Goal: Transaction & Acquisition: Purchase product/service

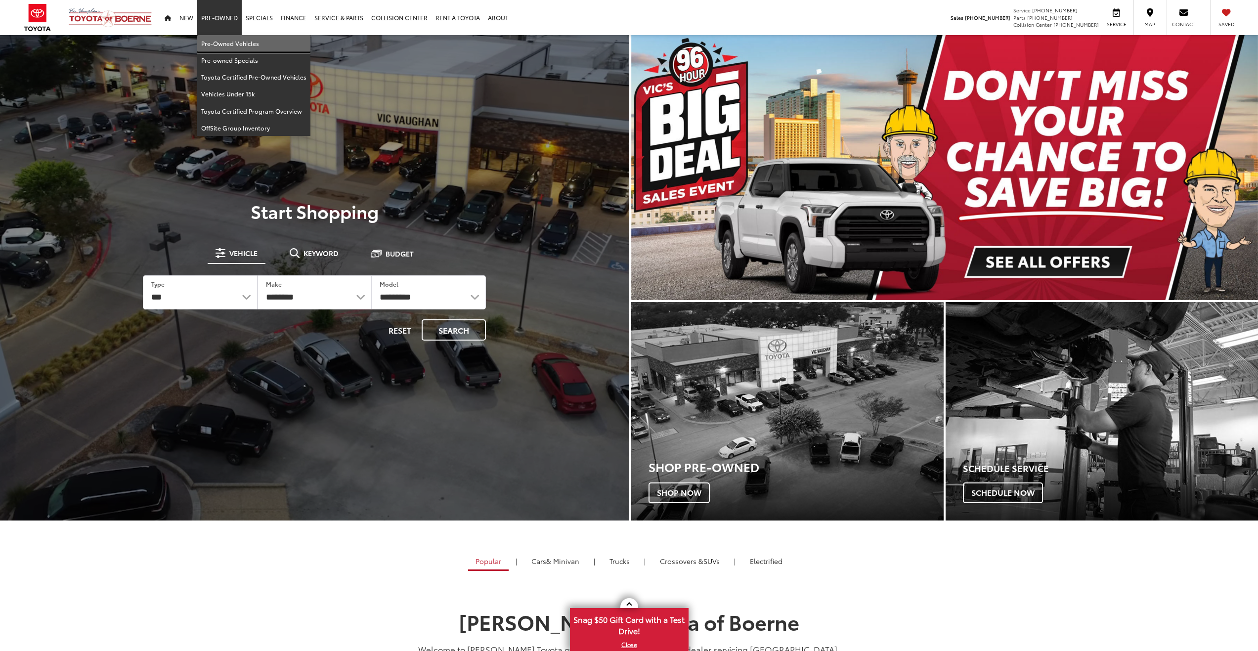
click at [231, 43] on link "Pre-Owned Vehicles" at bounding box center [253, 43] width 113 height 17
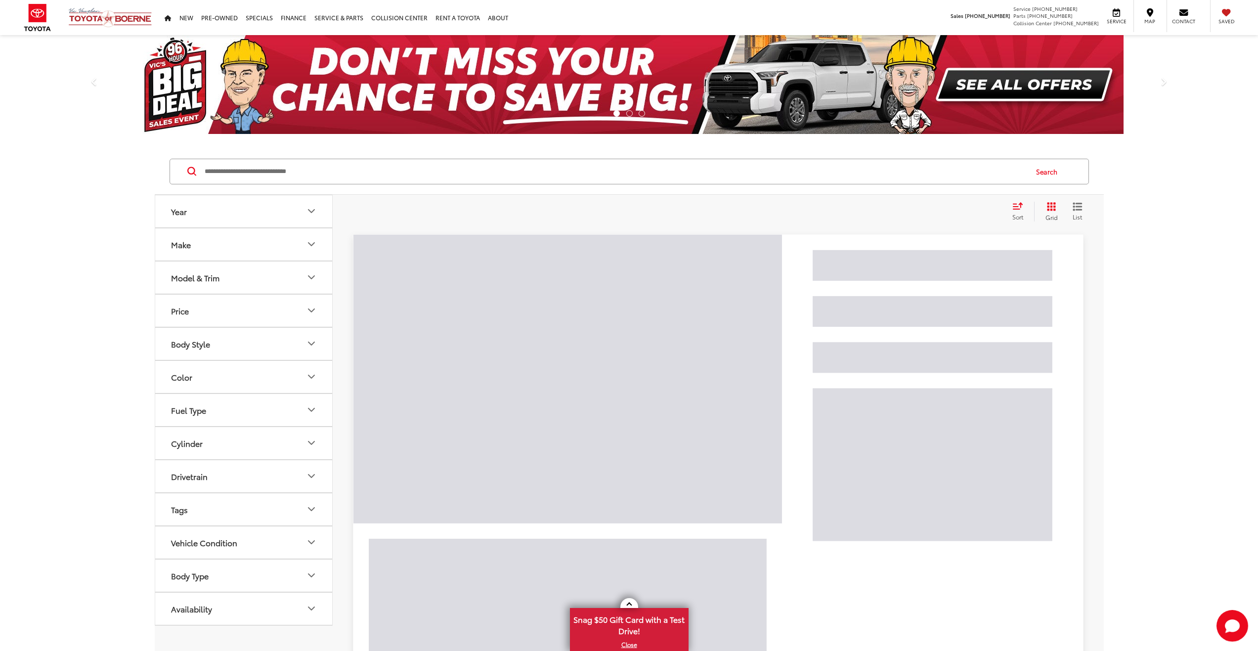
click at [299, 175] on input "Search by Make, Model, or Keyword" at bounding box center [615, 172] width 823 height 24
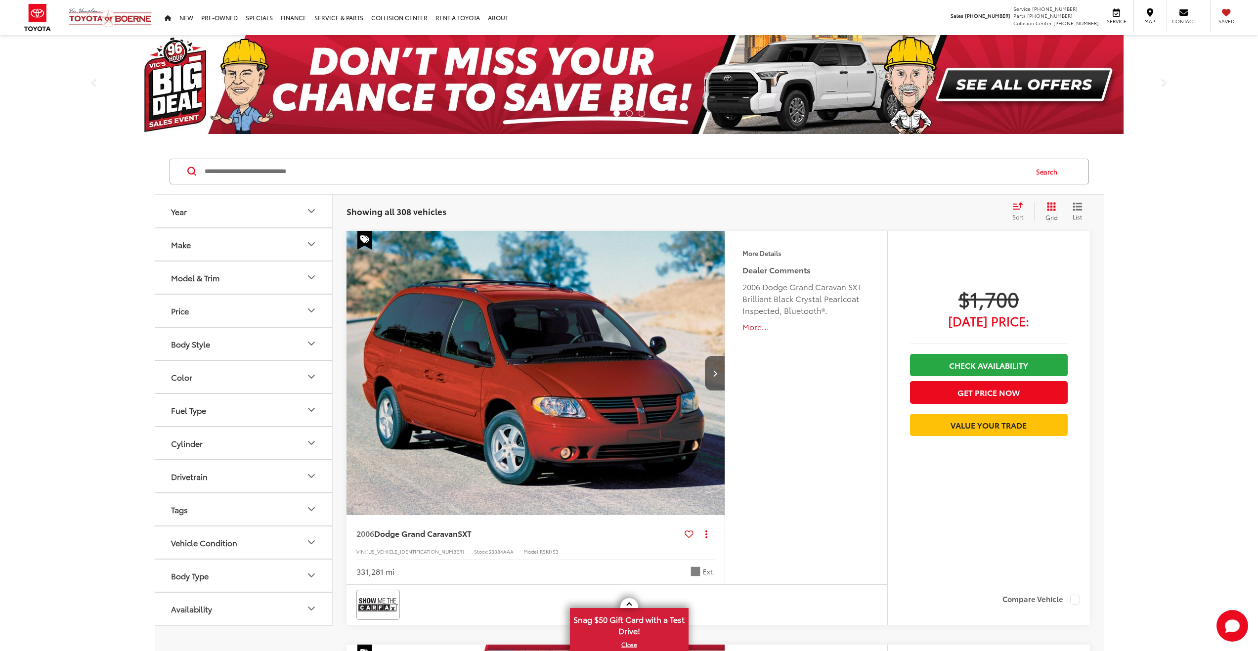
click at [298, 273] on button "Model & Trim" at bounding box center [244, 277] width 178 height 32
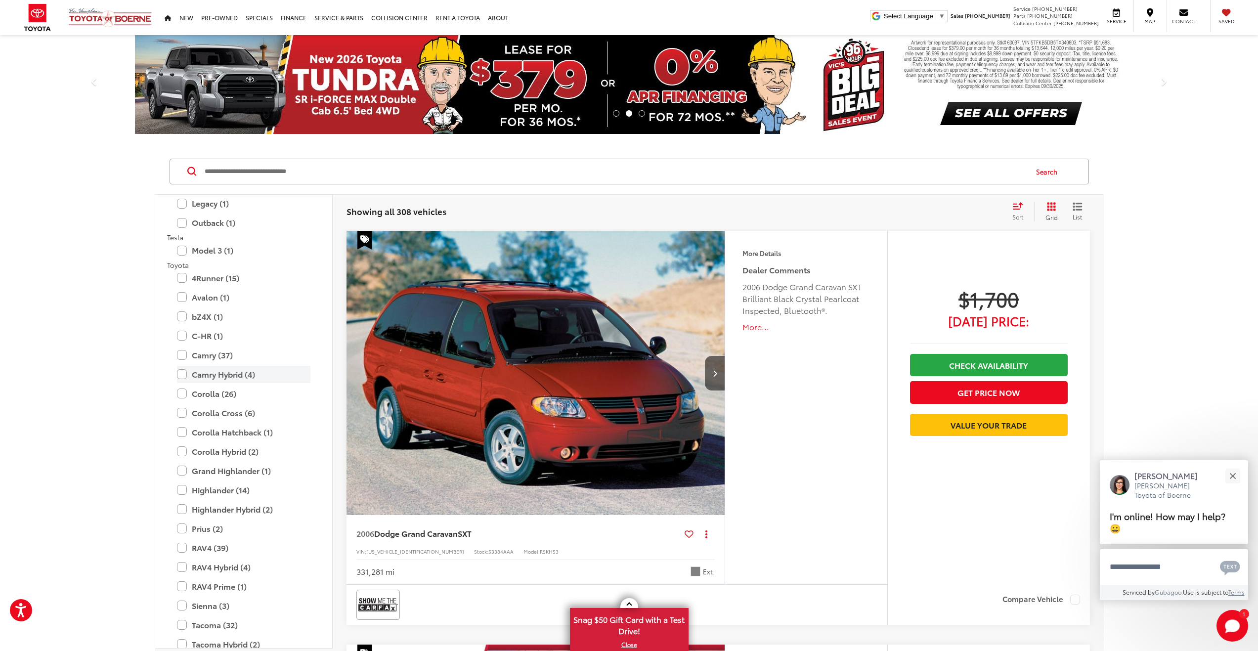
click at [183, 375] on label "Camry Hybrid (4)" at bounding box center [243, 374] width 133 height 17
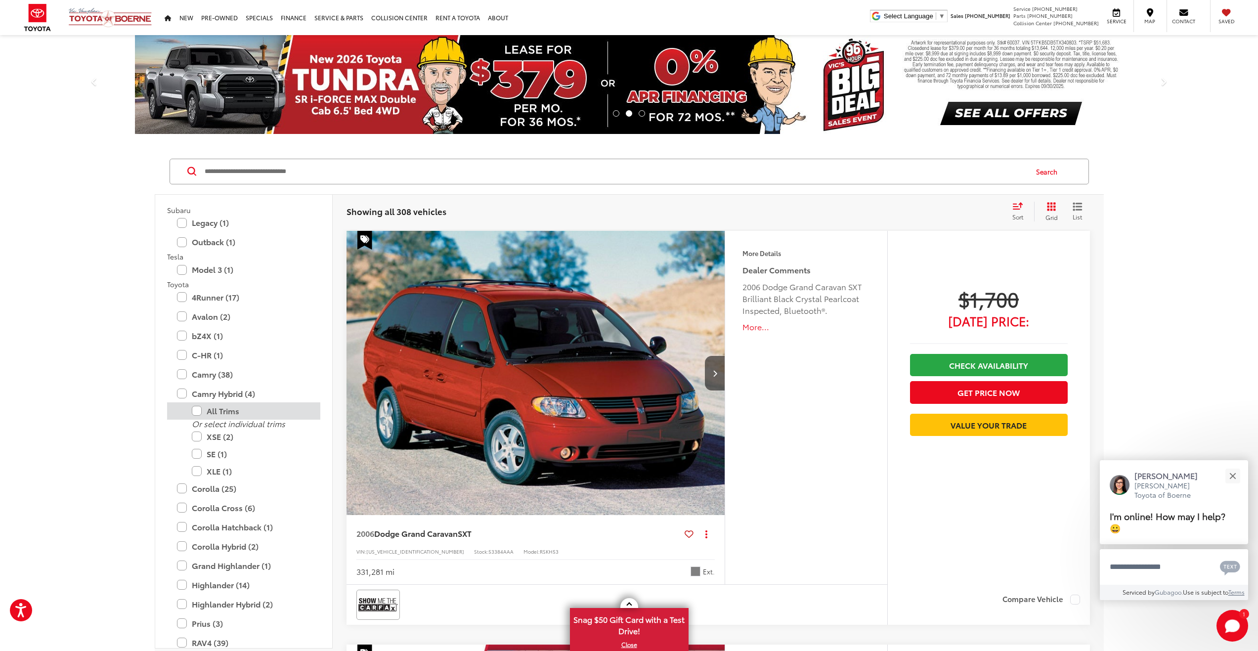
scroll to position [1699, 0]
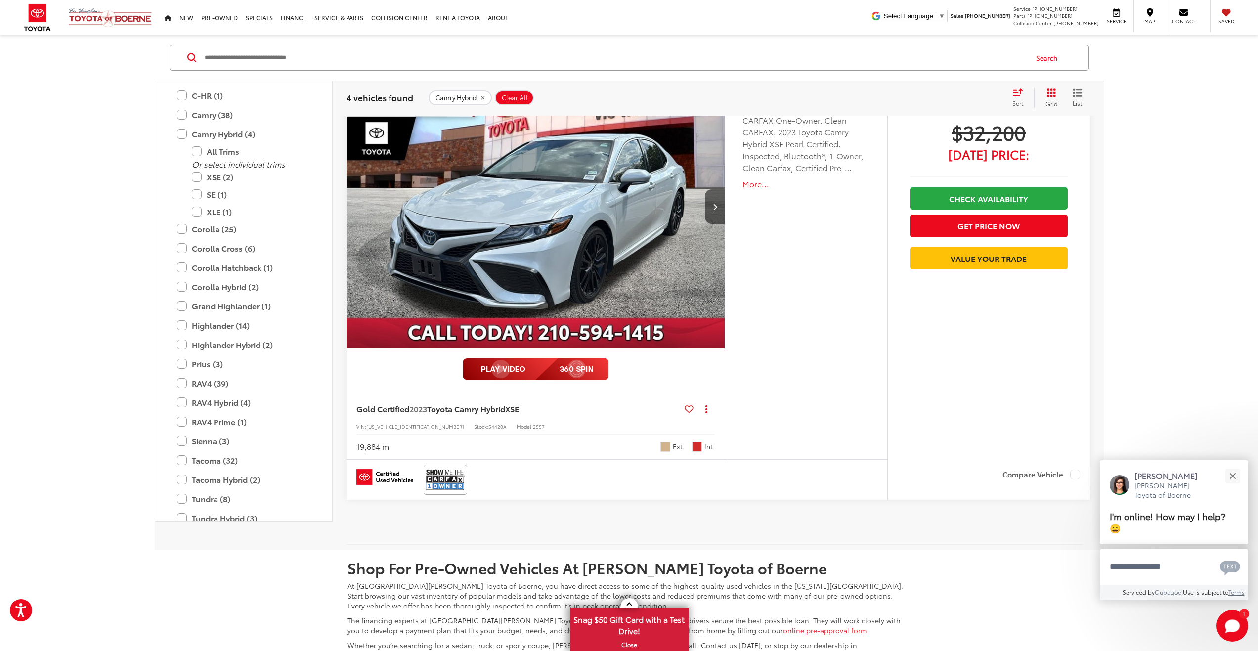
scroll to position [1680, 0]
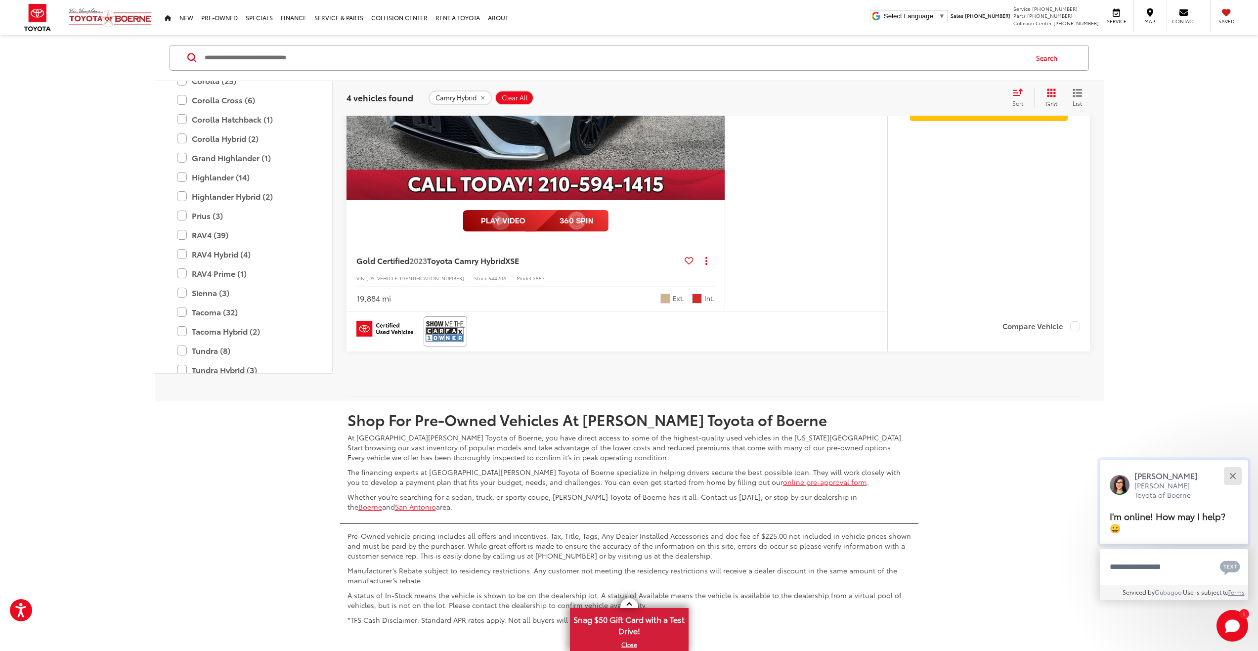
click at [1232, 474] on div "Close" at bounding box center [1232, 475] width 6 height 6
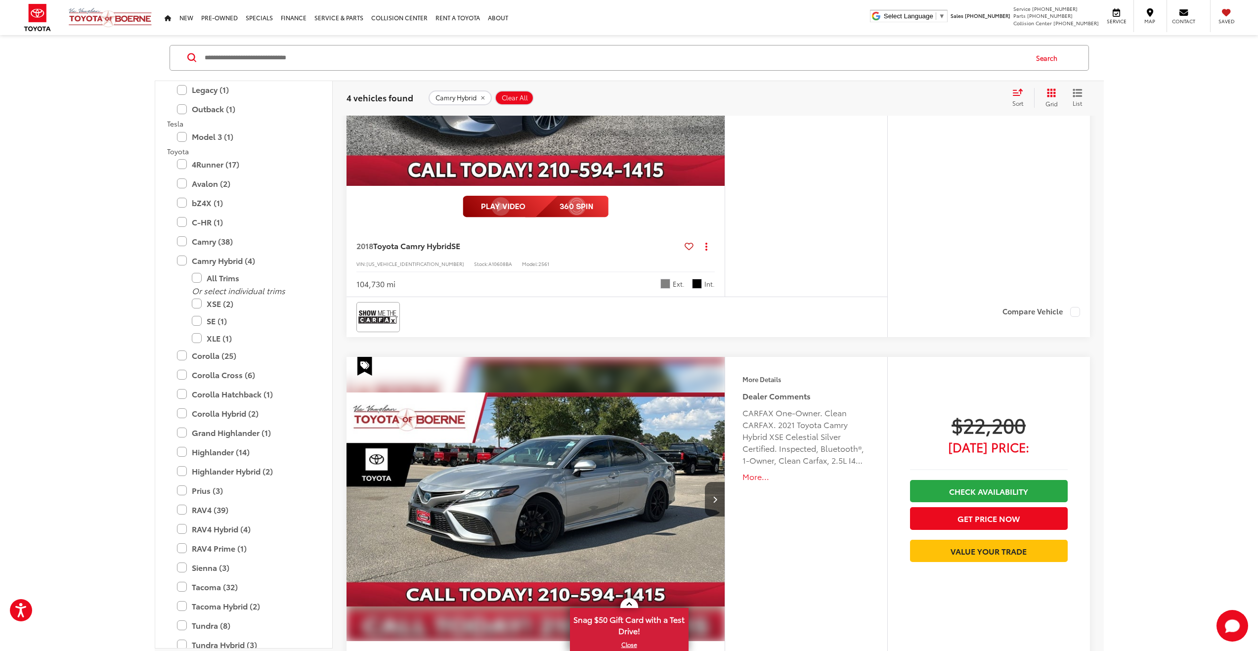
scroll to position [0, 0]
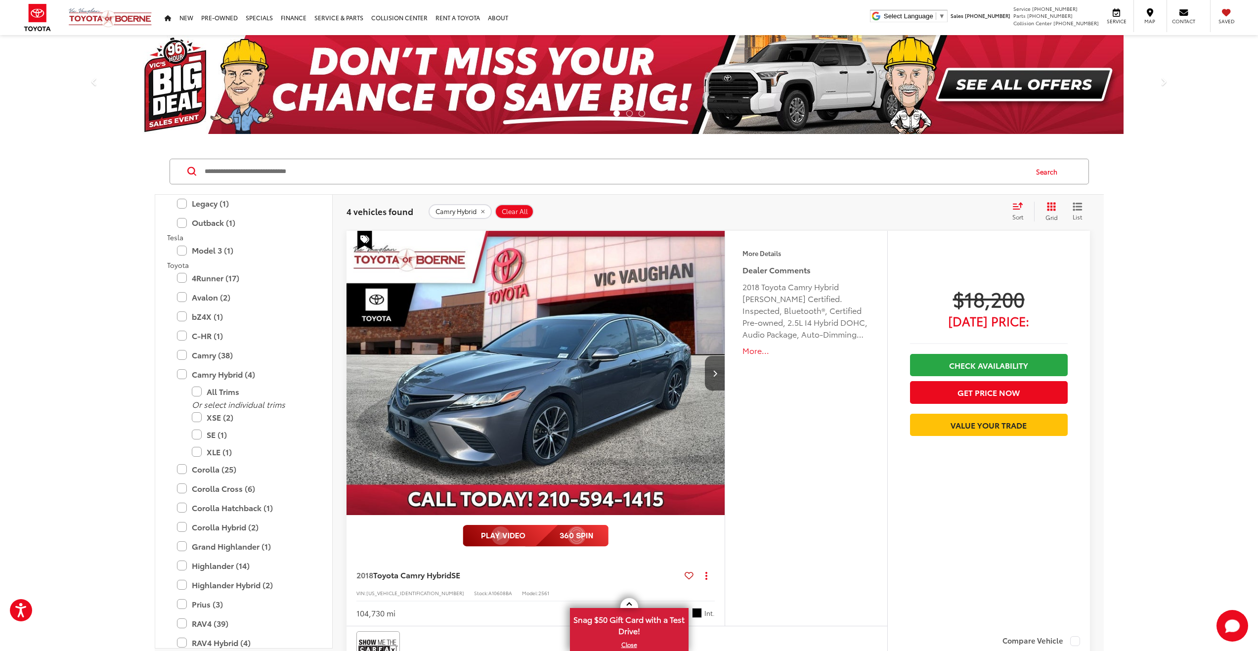
drag, startPoint x: 1117, startPoint y: 484, endPoint x: 1108, endPoint y: 212, distance: 271.4
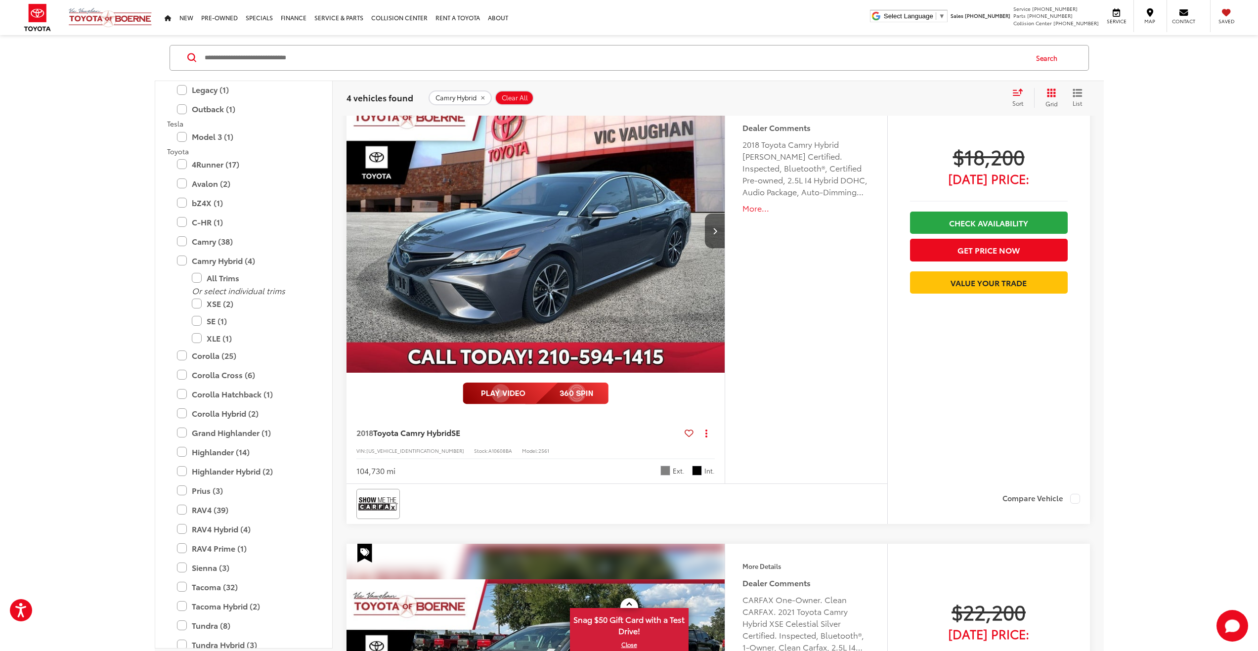
scroll to position [148, 0]
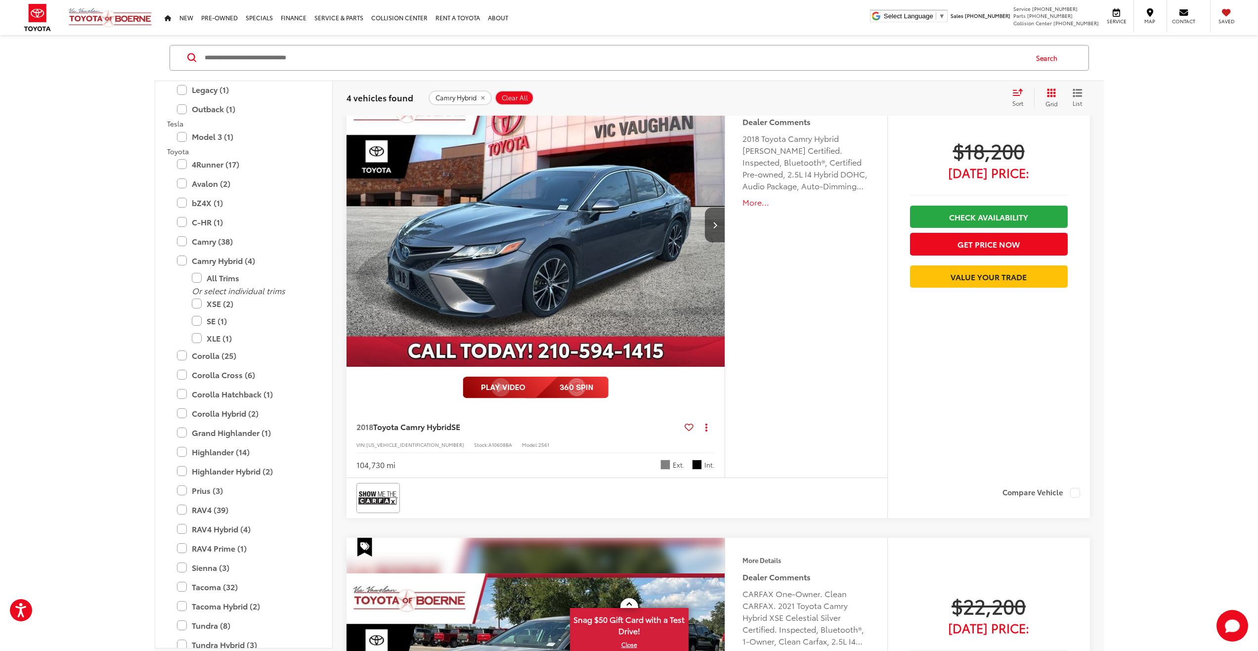
click at [622, 256] on img "2018 Toyota Camry Hybrid SE 0" at bounding box center [536, 225] width 380 height 285
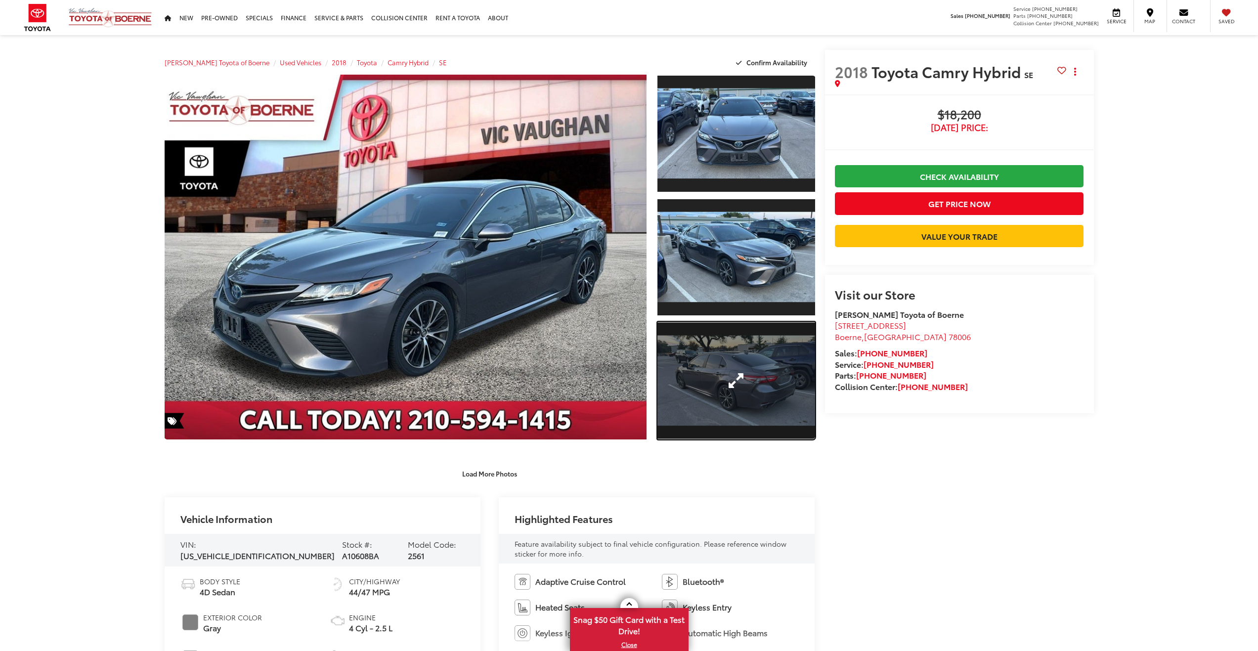
click at [750, 380] on link "Expand Photo 3" at bounding box center [735, 381] width 157 height 118
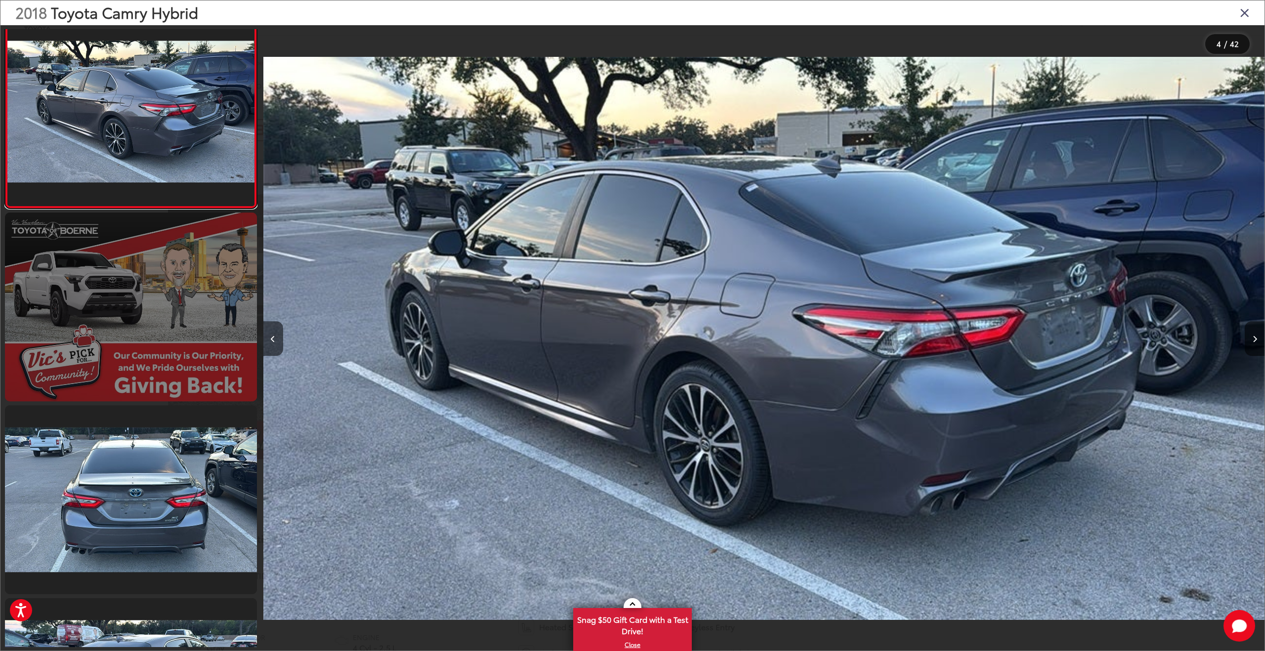
scroll to position [742, 0]
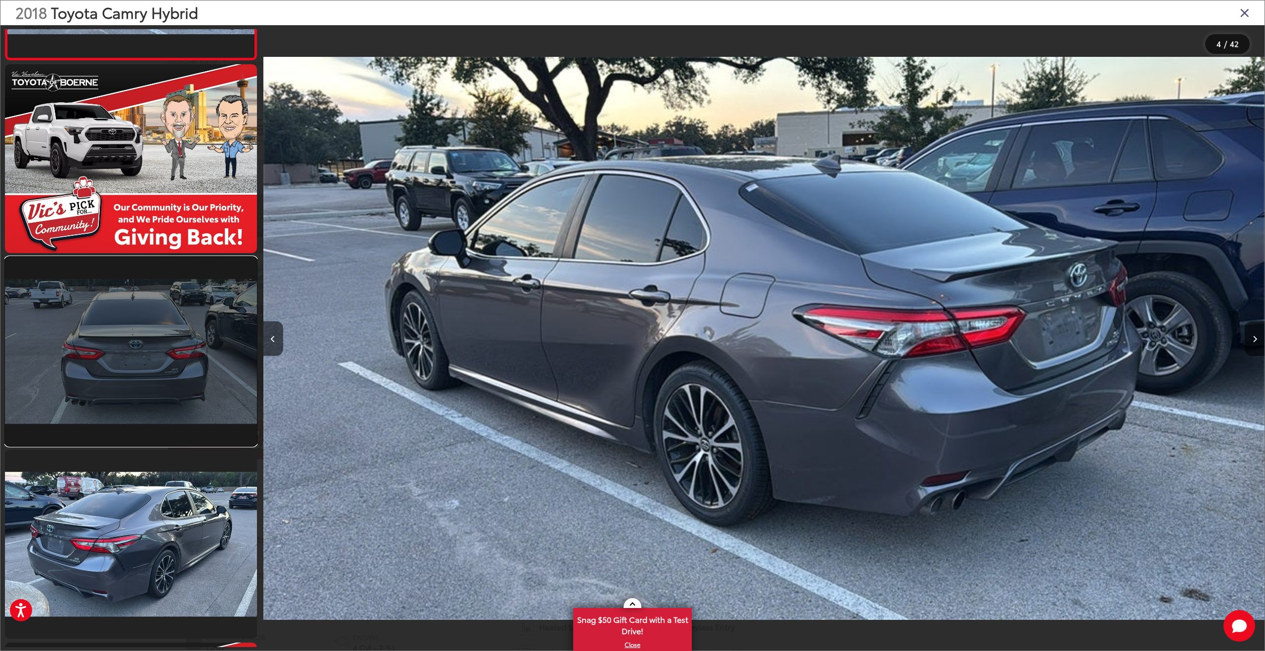
click at [194, 366] on link at bounding box center [131, 351] width 252 height 189
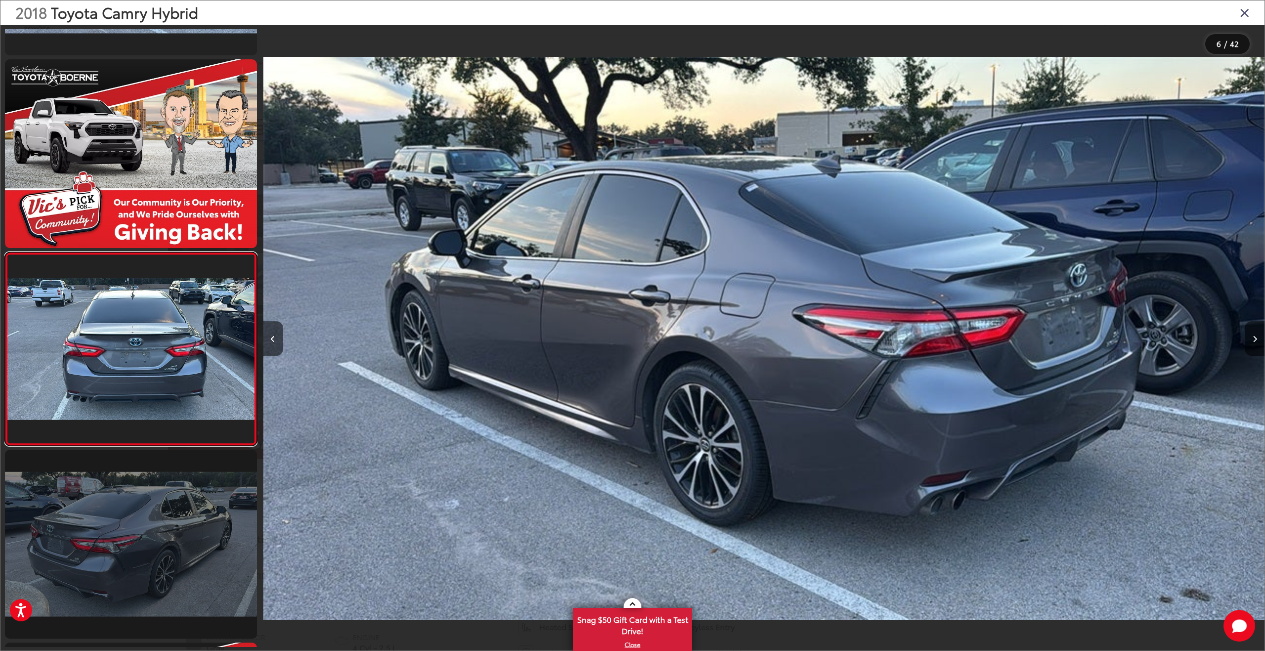
scroll to position [781, 0]
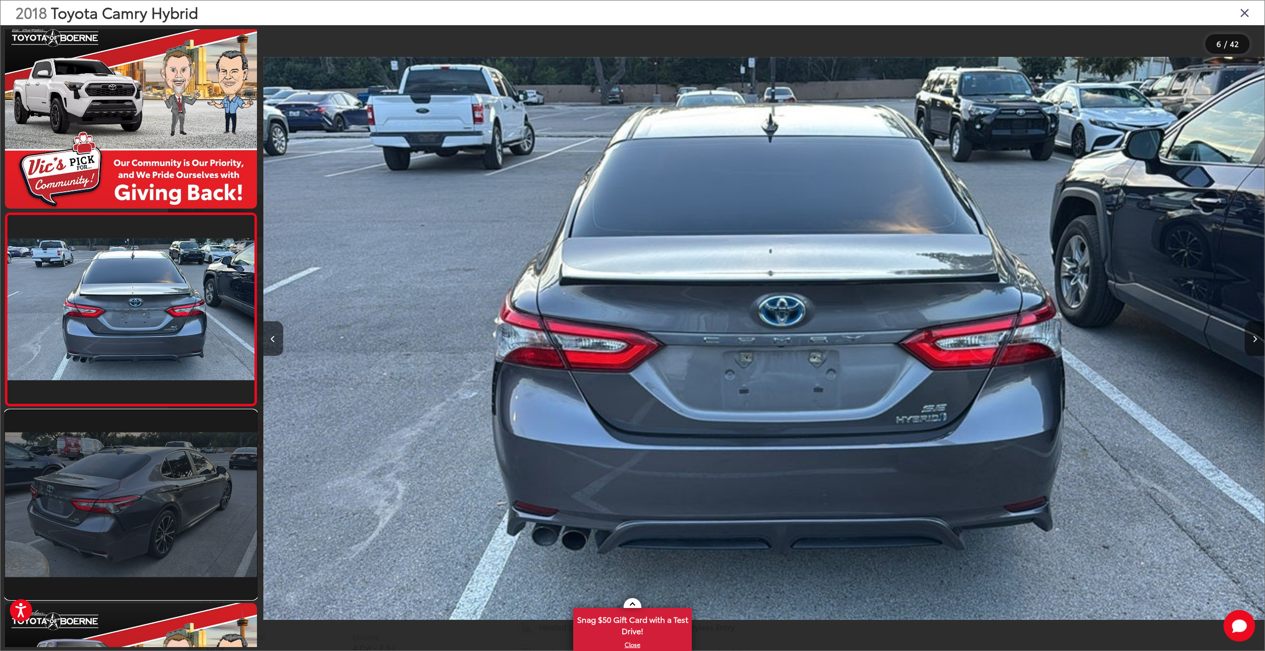
click at [192, 465] on link at bounding box center [131, 504] width 252 height 189
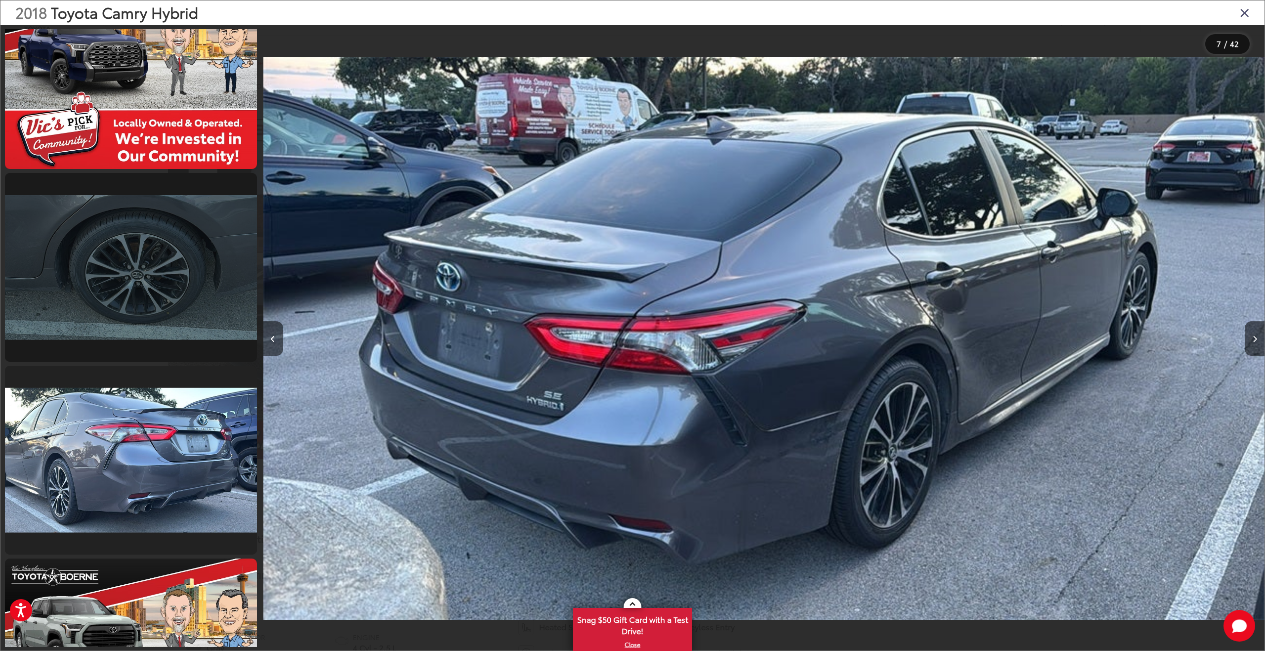
scroll to position [0, 0]
click at [184, 262] on link at bounding box center [131, 267] width 252 height 189
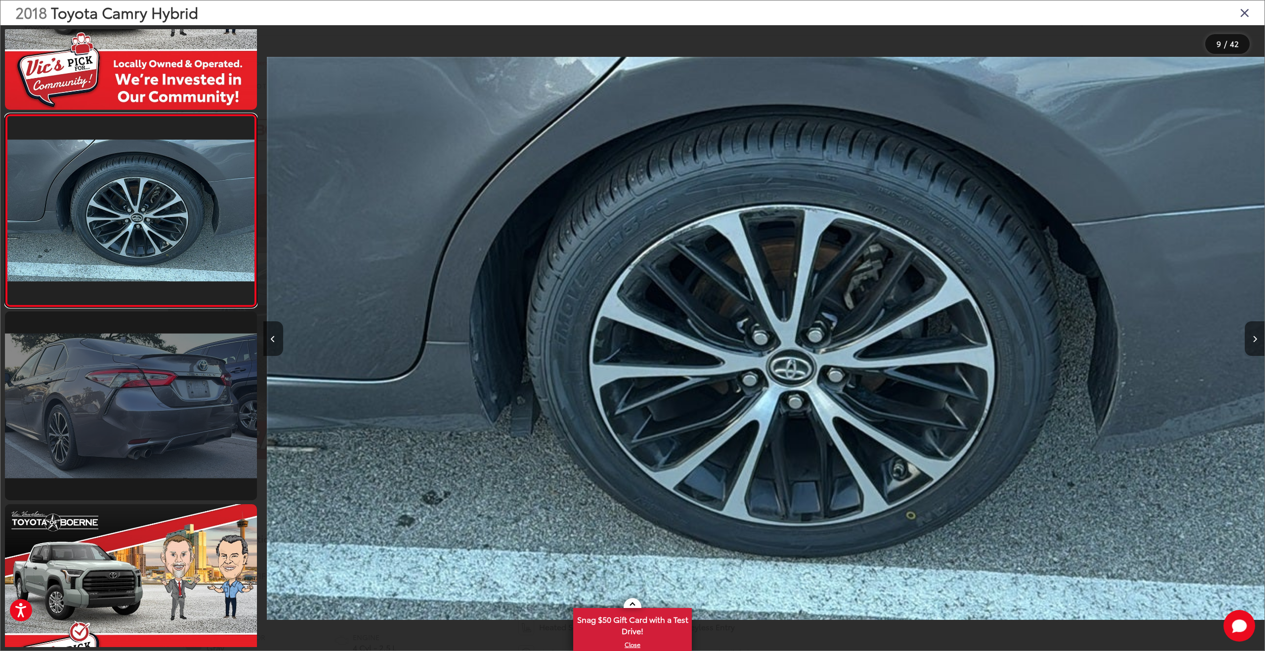
scroll to position [0, 8011]
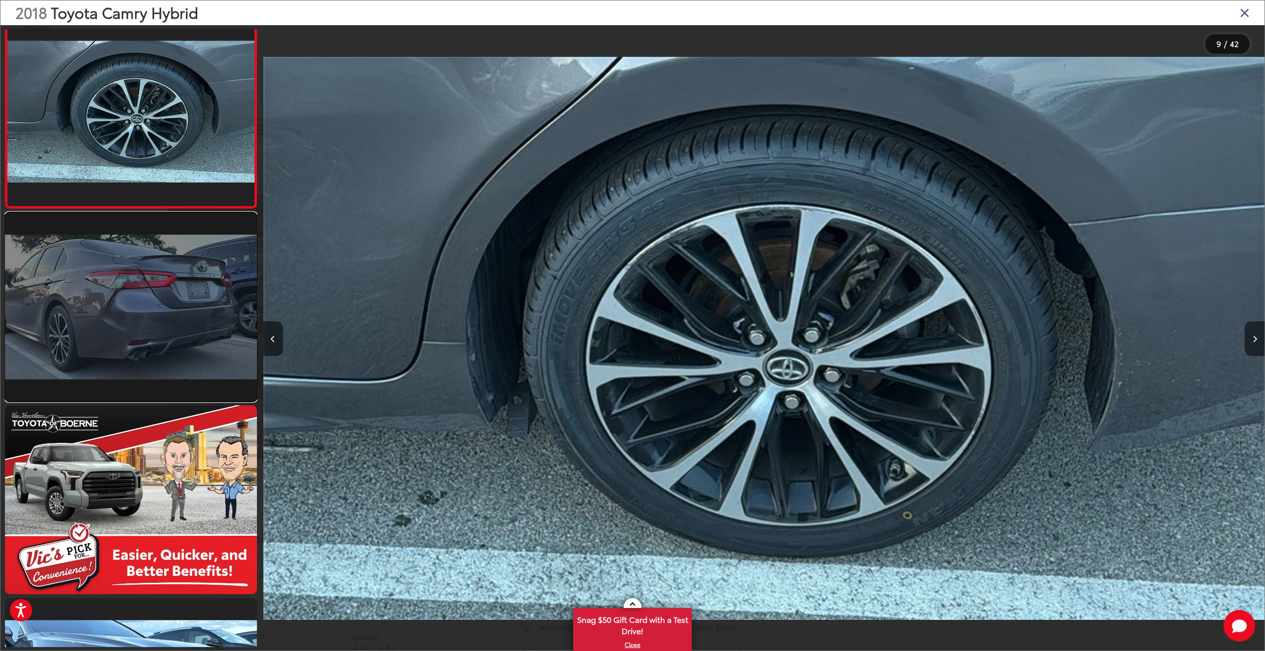
click at [154, 318] on link at bounding box center [131, 306] width 252 height 189
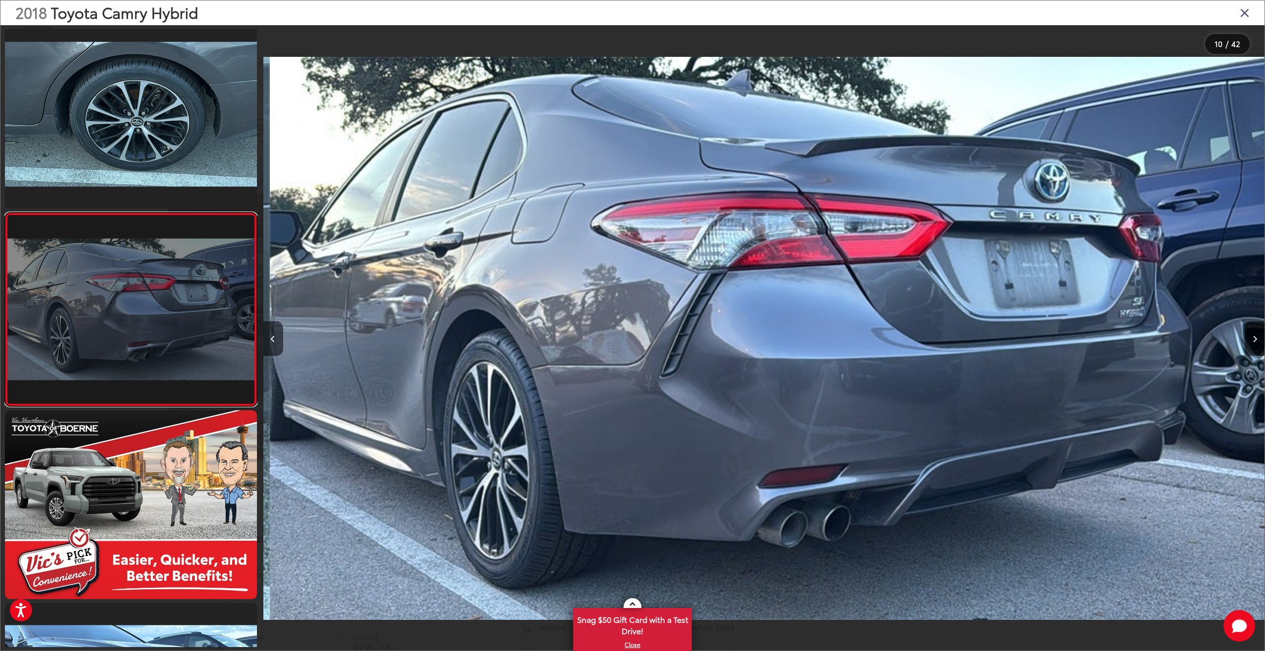
scroll to position [0, 9013]
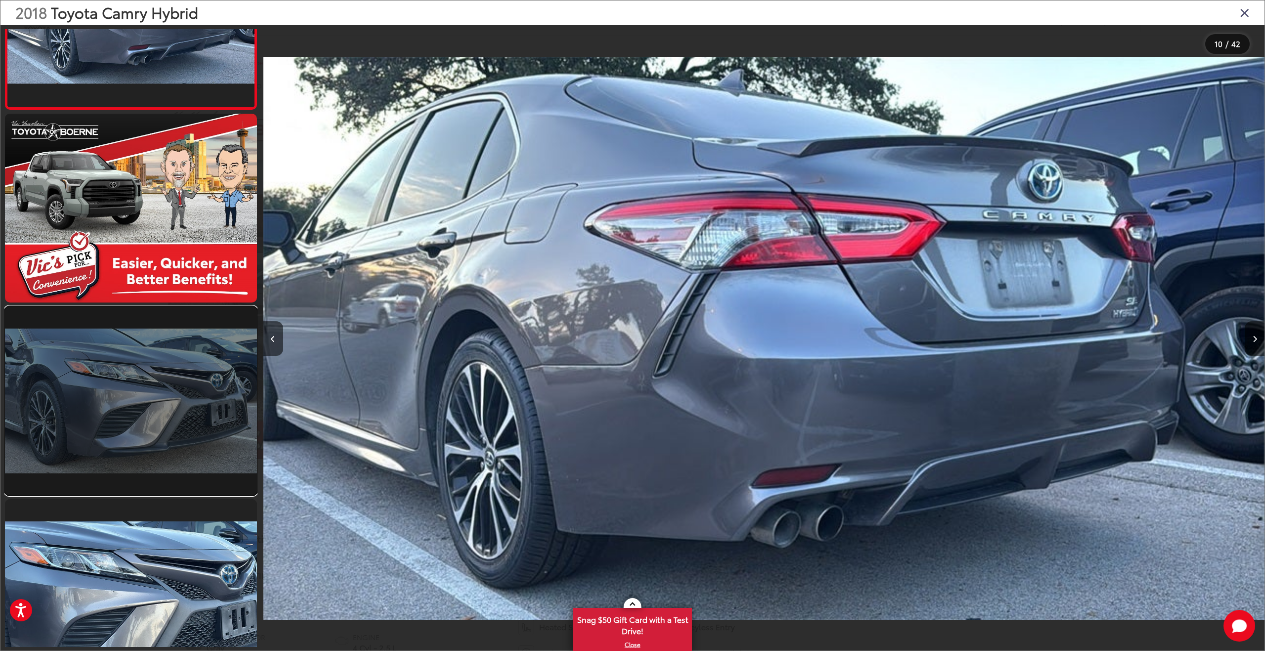
click at [149, 356] on link at bounding box center [131, 400] width 252 height 189
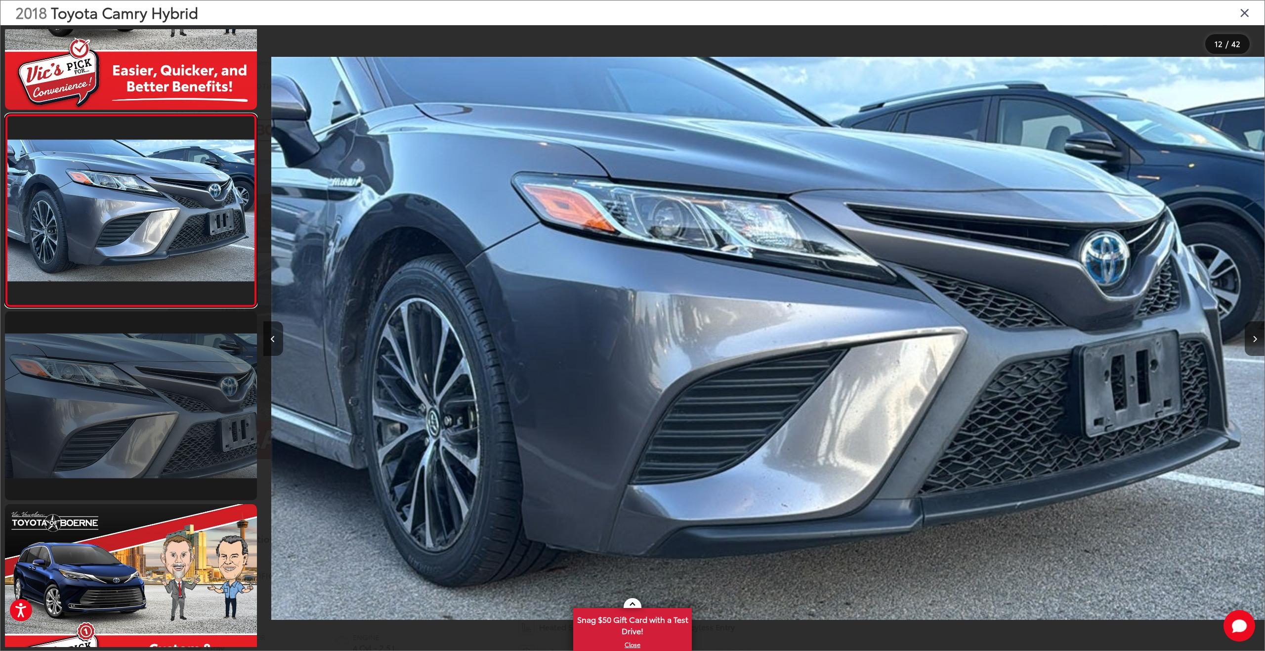
scroll to position [0, 0]
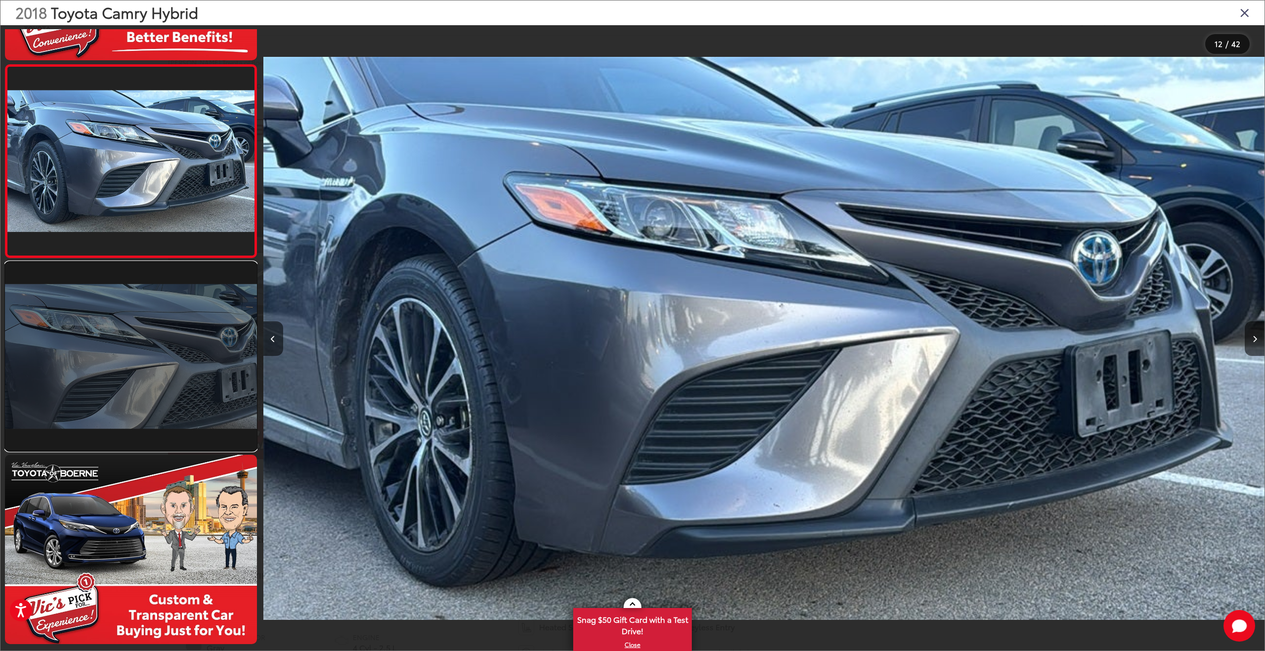
click at [157, 329] on link at bounding box center [131, 356] width 252 height 189
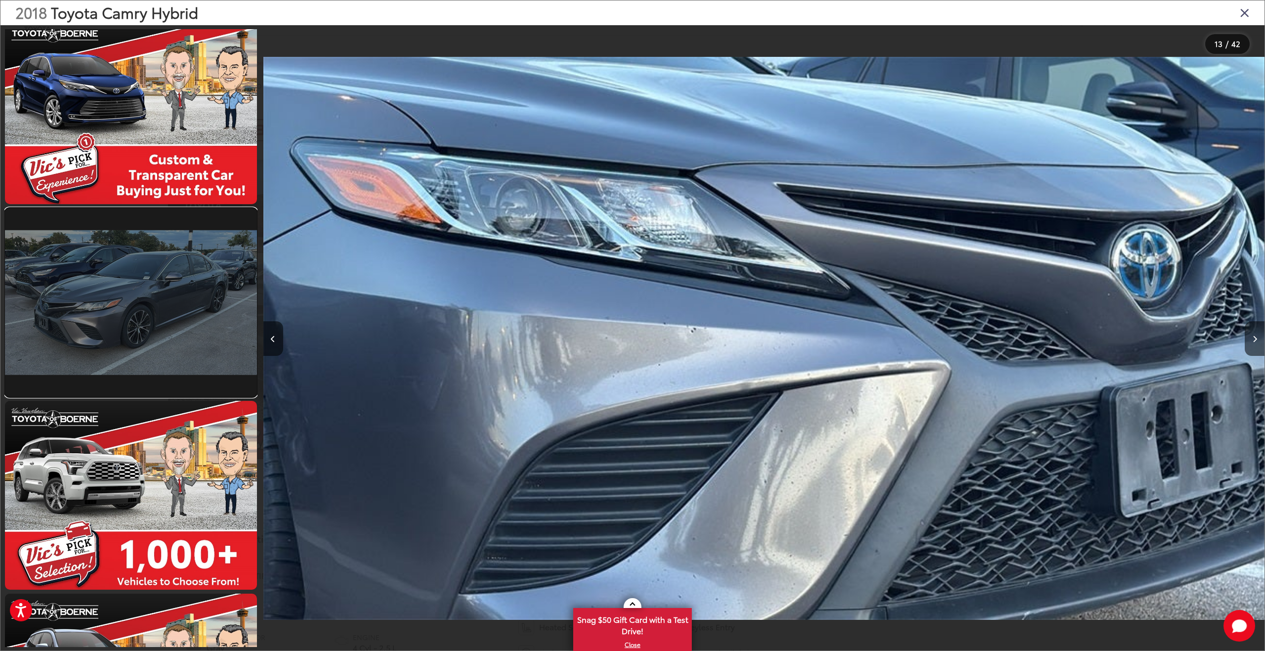
click at [149, 313] on link at bounding box center [131, 302] width 252 height 189
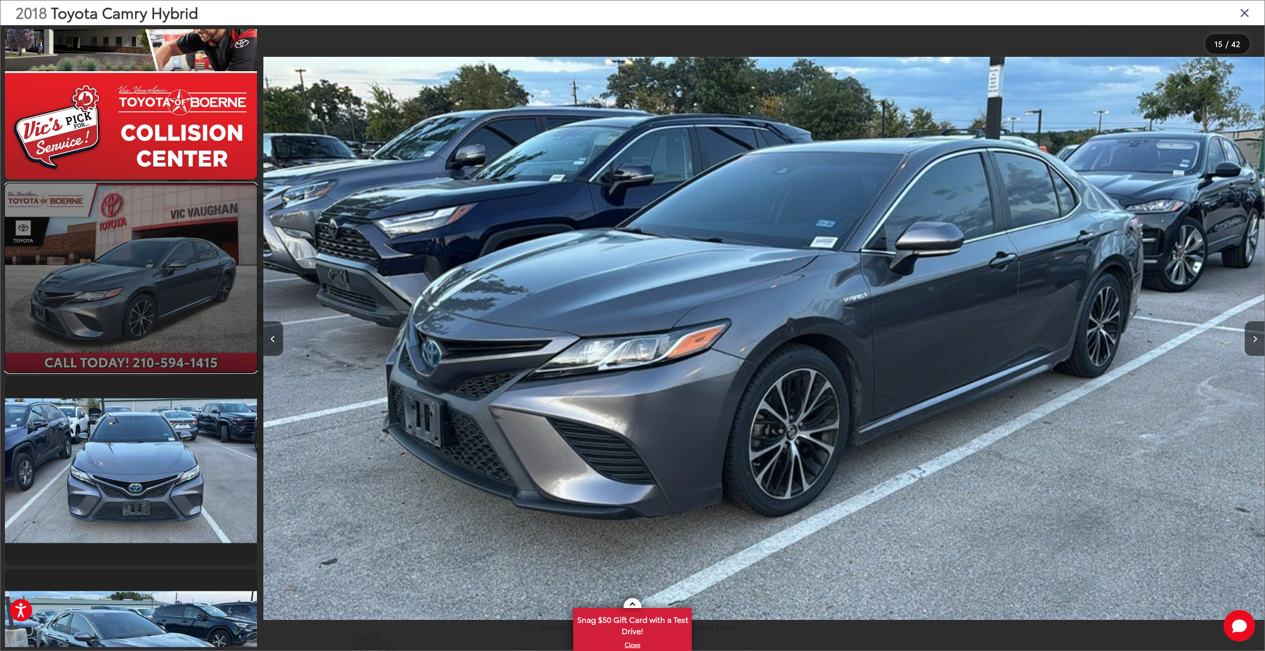
click at [165, 297] on link at bounding box center [131, 277] width 252 height 189
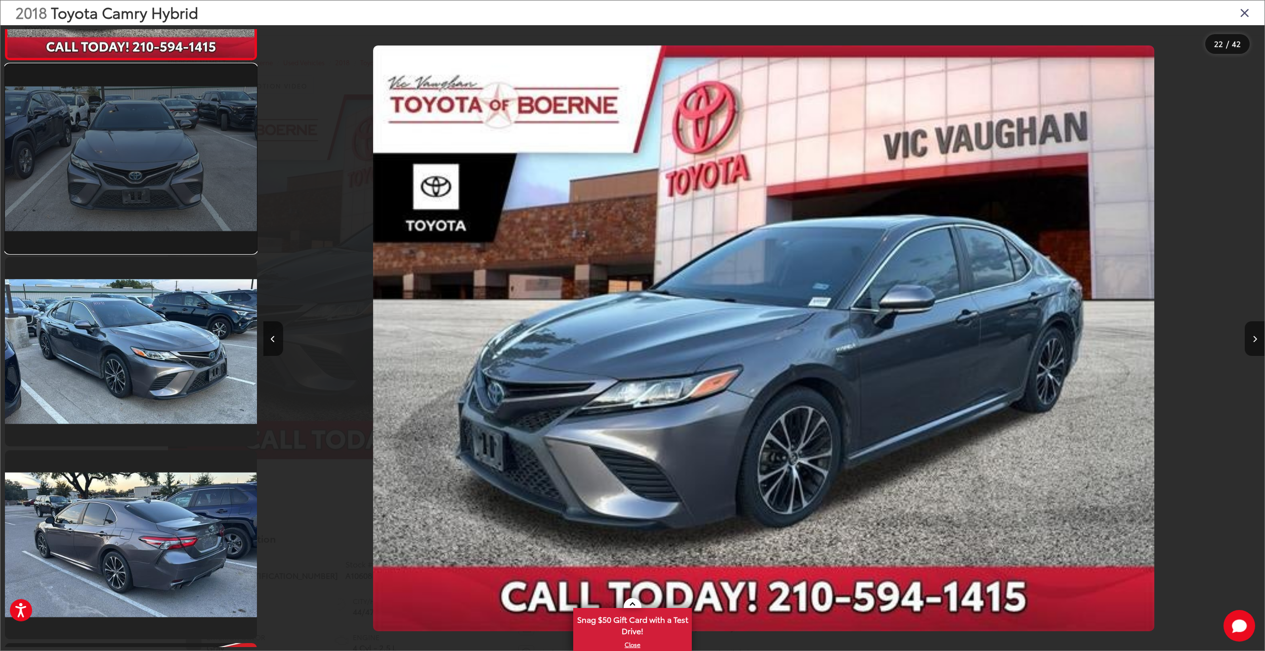
click at [162, 173] on link at bounding box center [131, 158] width 252 height 189
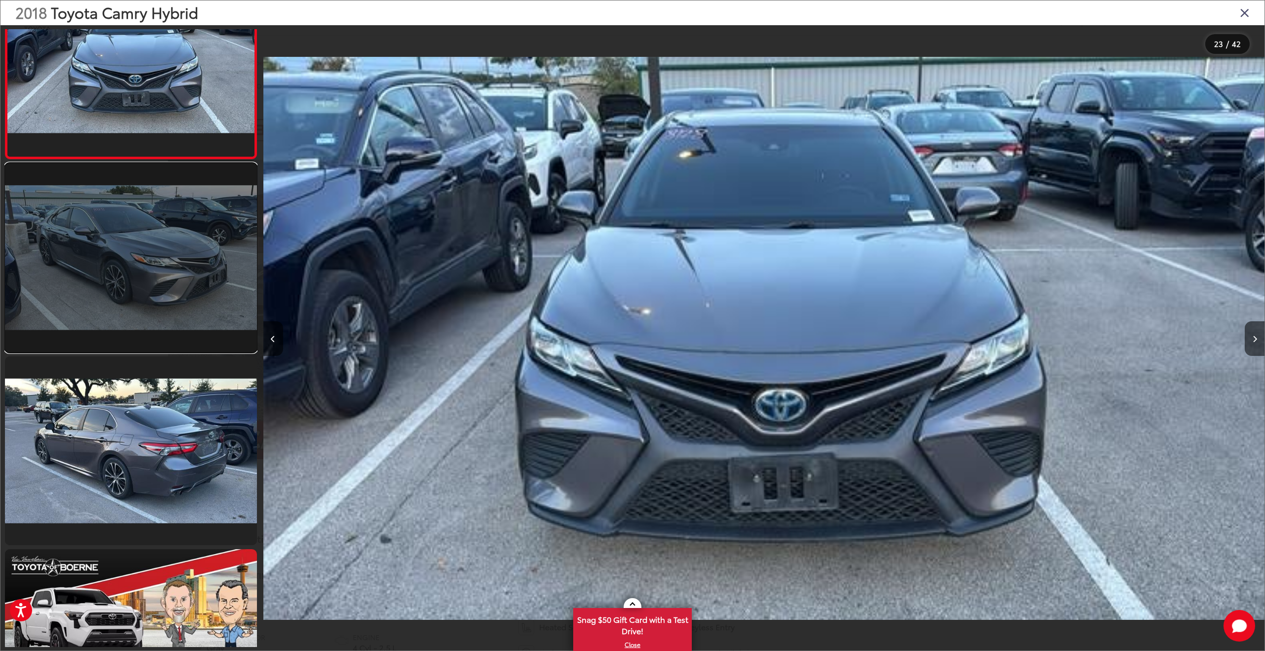
click at [178, 258] on link at bounding box center [131, 257] width 252 height 189
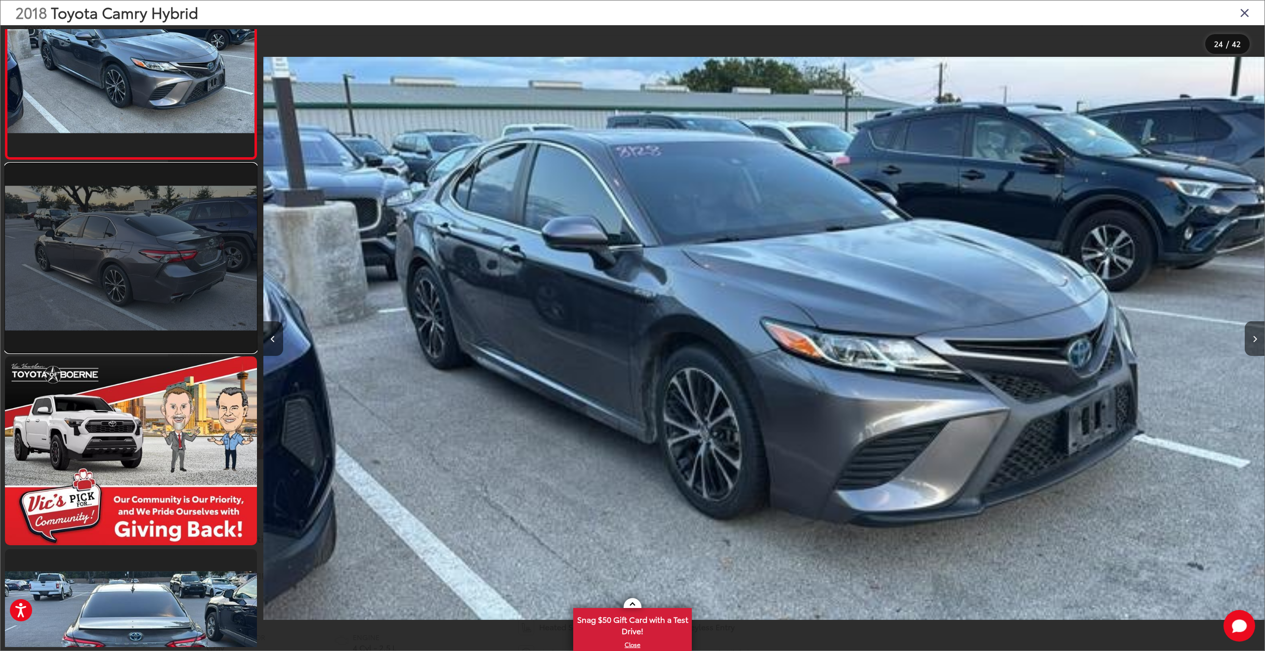
click at [187, 276] on link at bounding box center [131, 258] width 252 height 189
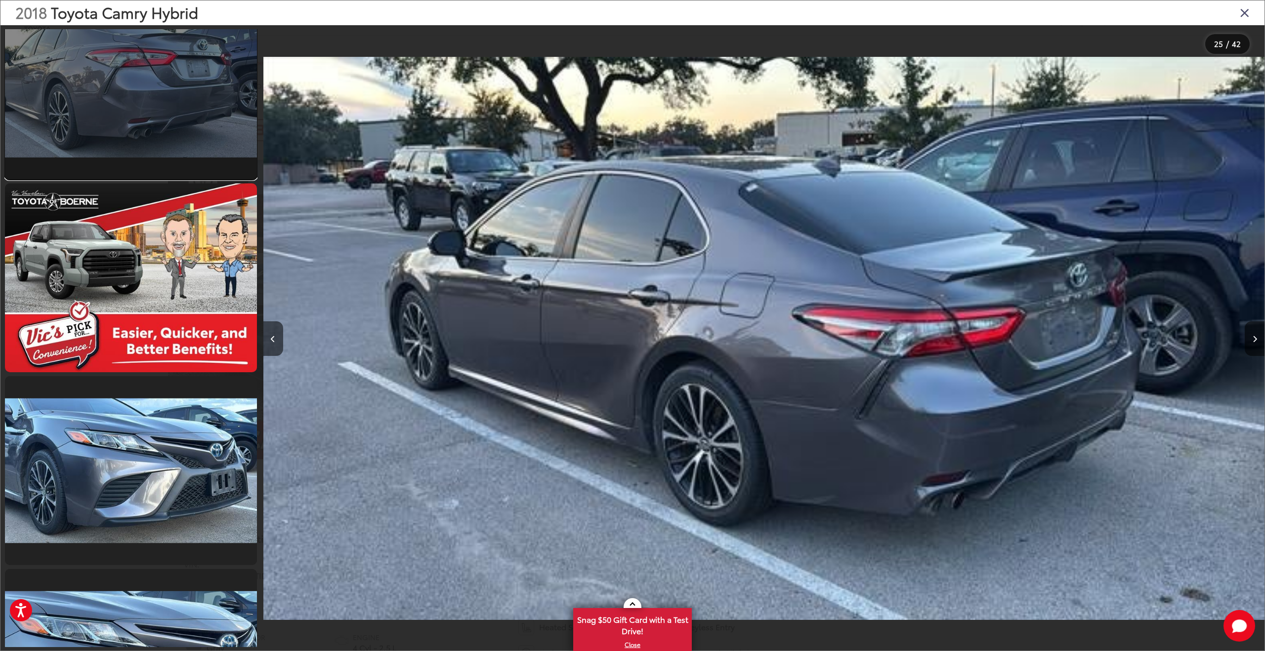
click at [151, 104] on link at bounding box center [131, 85] width 252 height 189
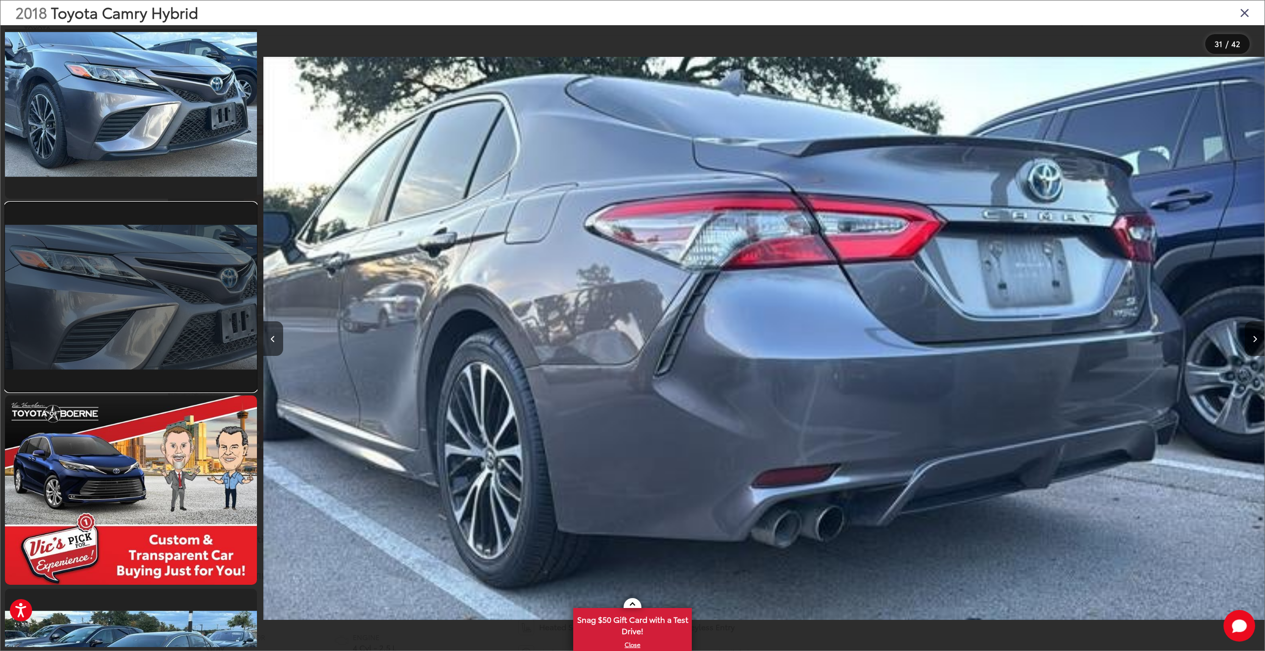
click at [170, 307] on link at bounding box center [131, 297] width 252 height 189
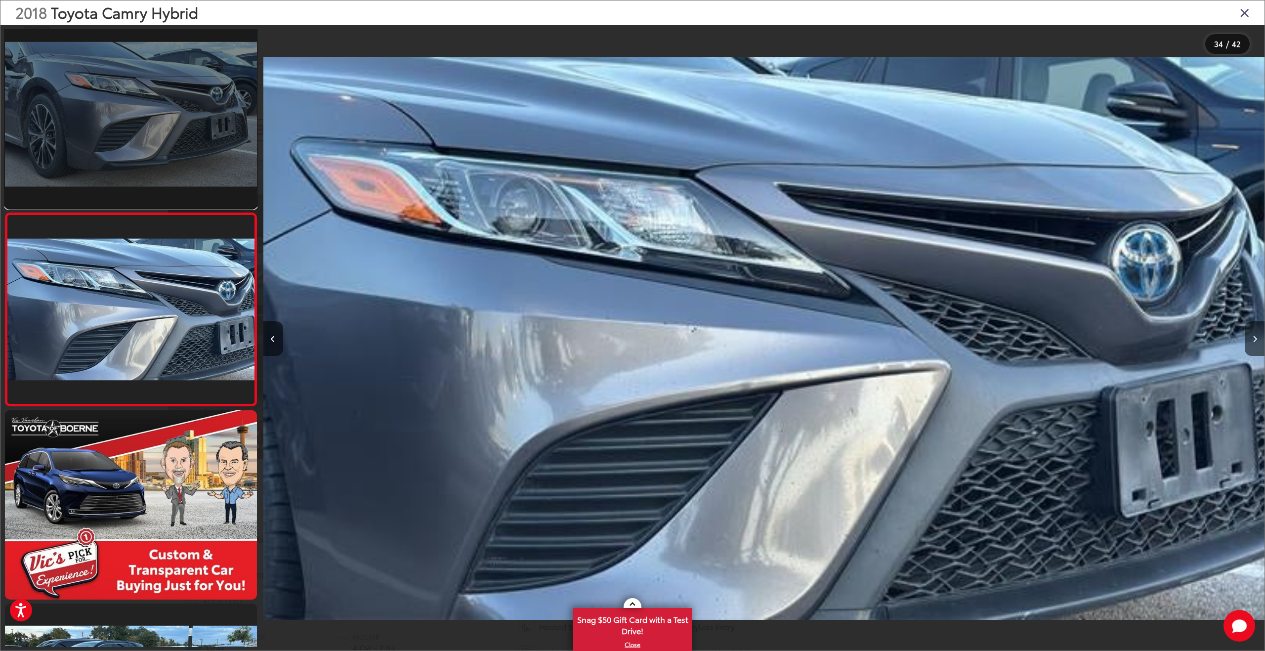
click at [189, 110] on link at bounding box center [131, 114] width 252 height 189
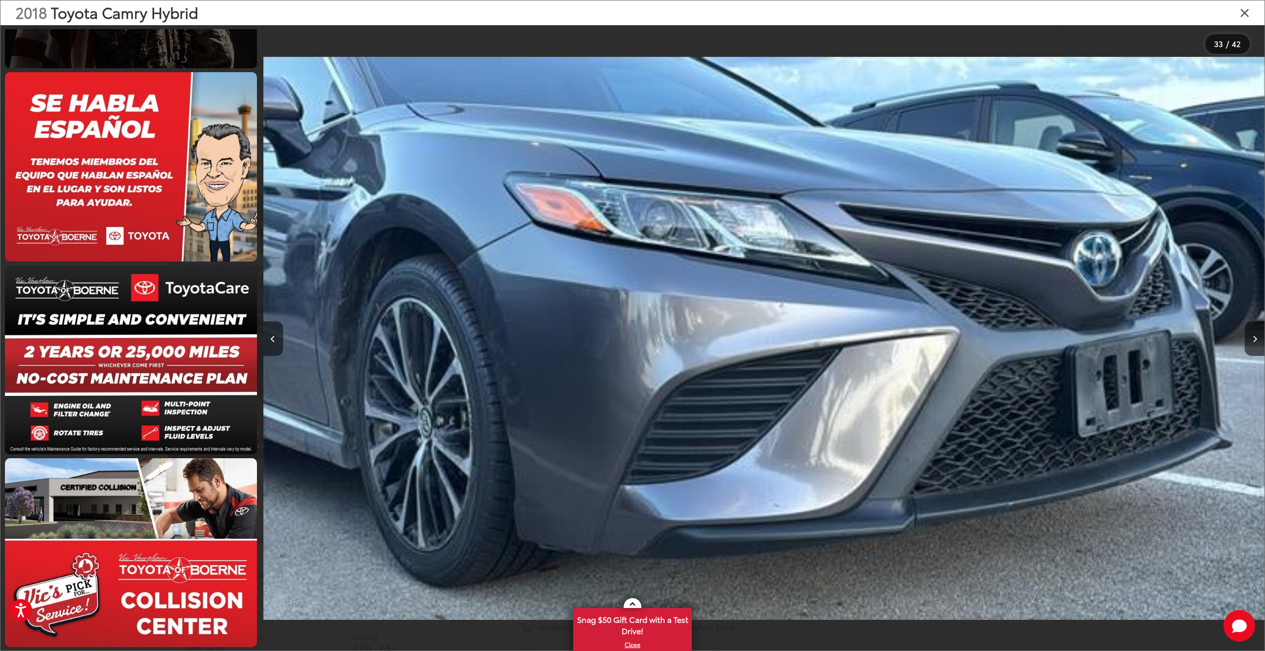
click at [1244, 16] on icon "Close gallery" at bounding box center [1245, 12] width 10 height 13
